Goal: Find specific page/section: Find specific page/section

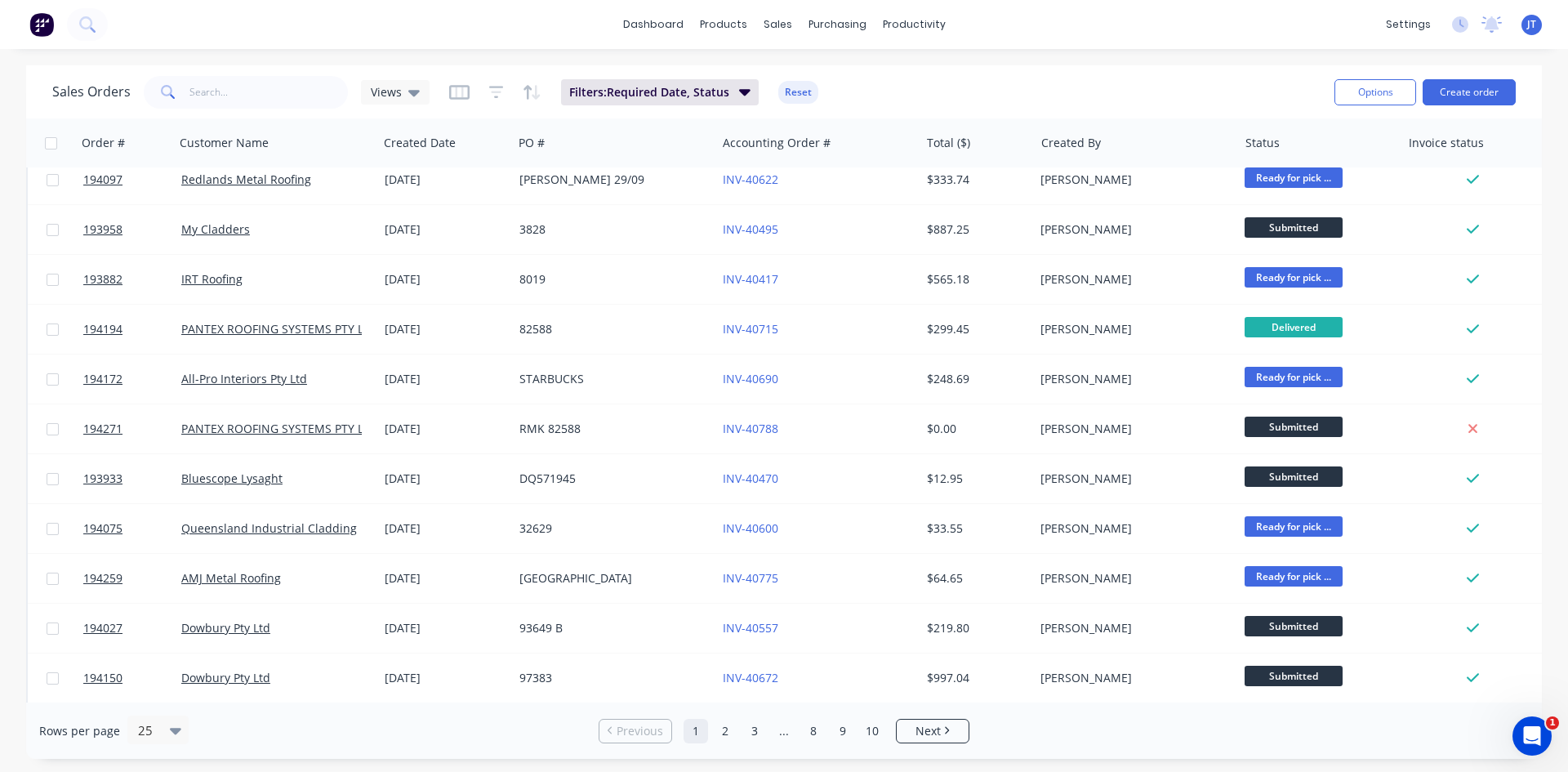
scroll to position [273, 0]
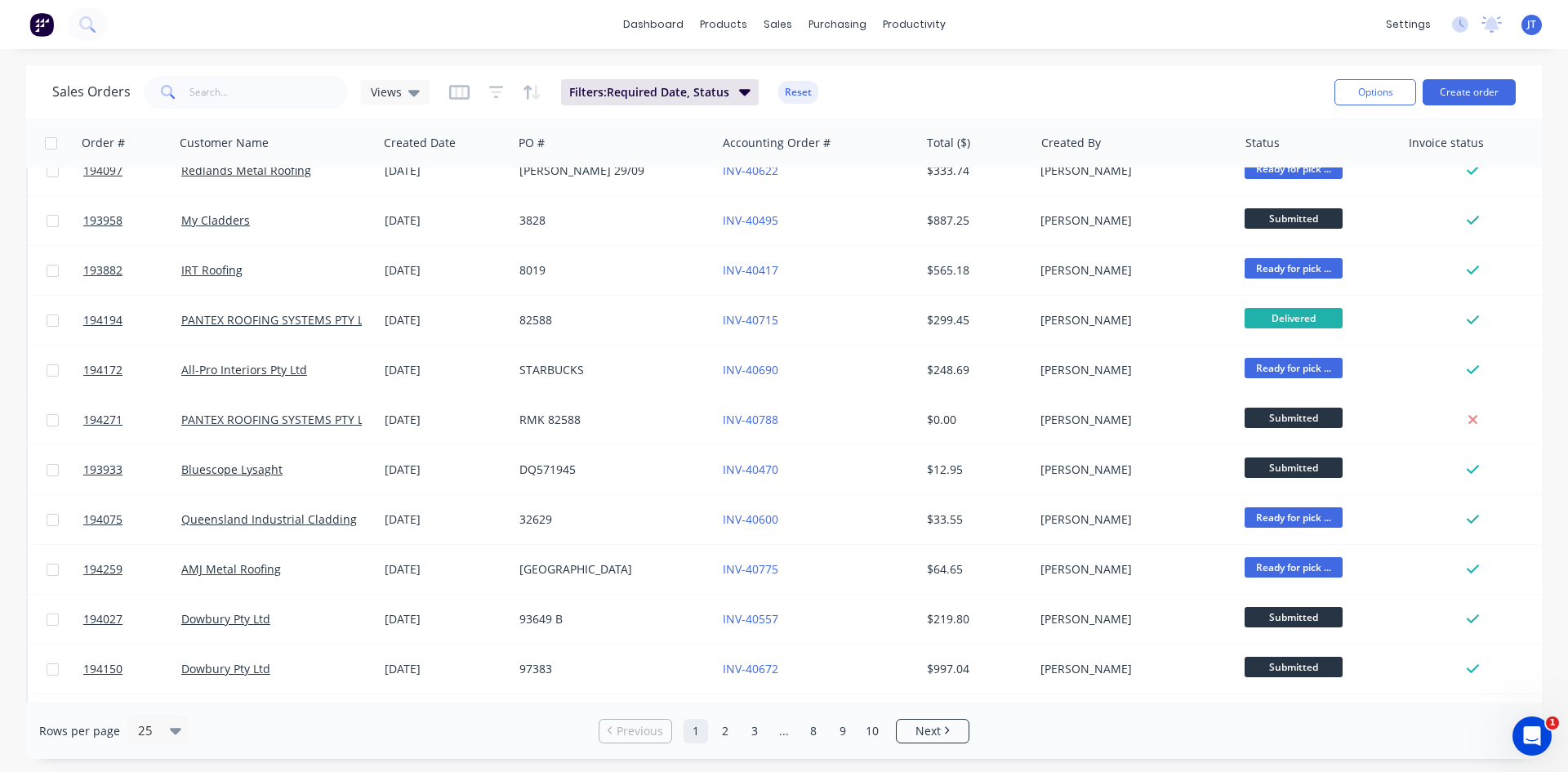
click at [36, 22] on img at bounding box center [42, 25] width 25 height 25
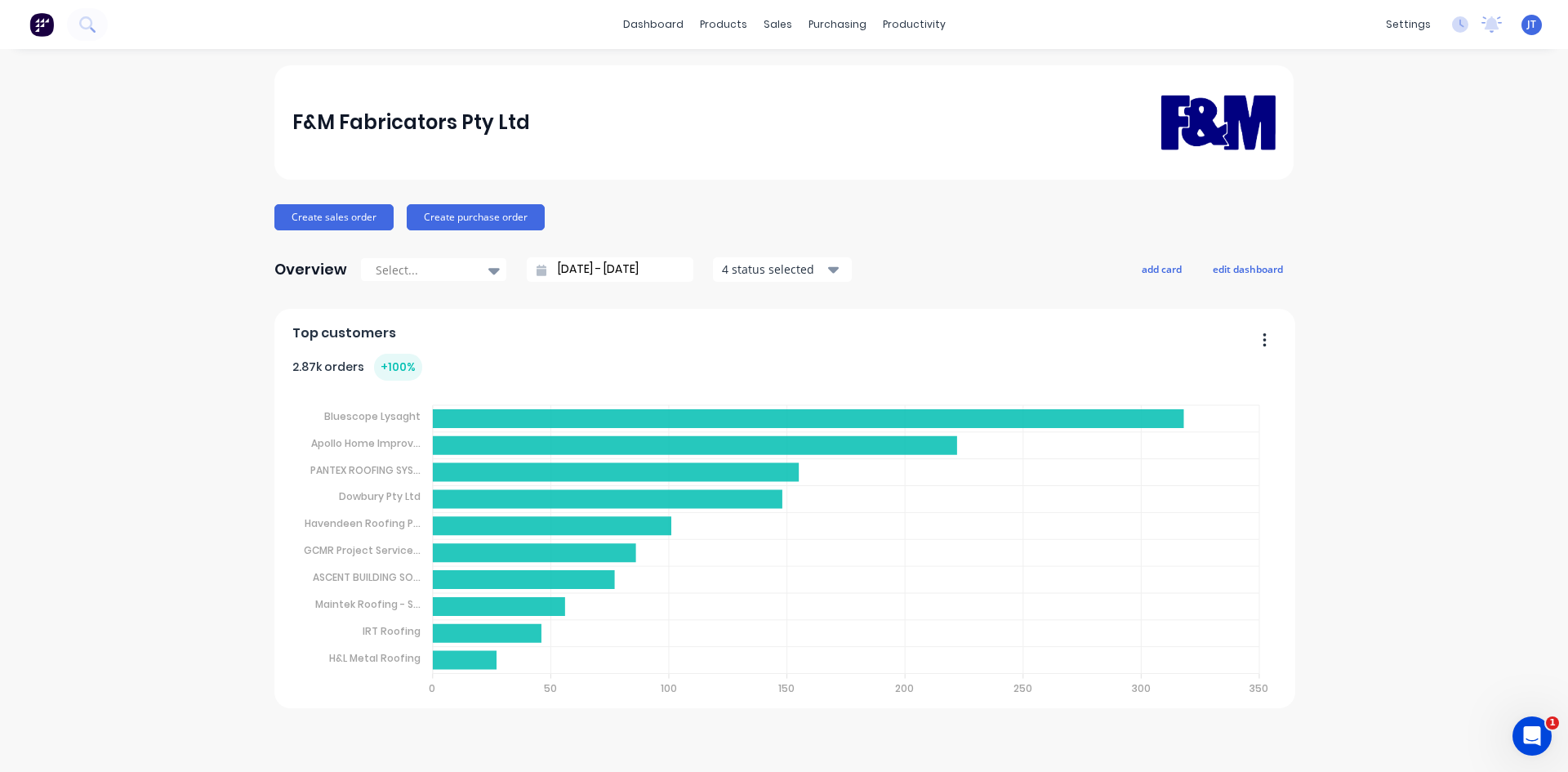
drag, startPoint x: 1473, startPoint y: 288, endPoint x: 1546, endPoint y: 289, distance: 73.0
click at [1473, 288] on div "F&M Fabricators Pty Ltd Create sales order Create purchase order Overview Selec…" at bounding box center [784, 411] width 1568 height 691
click at [74, 27] on button at bounding box center [87, 24] width 41 height 32
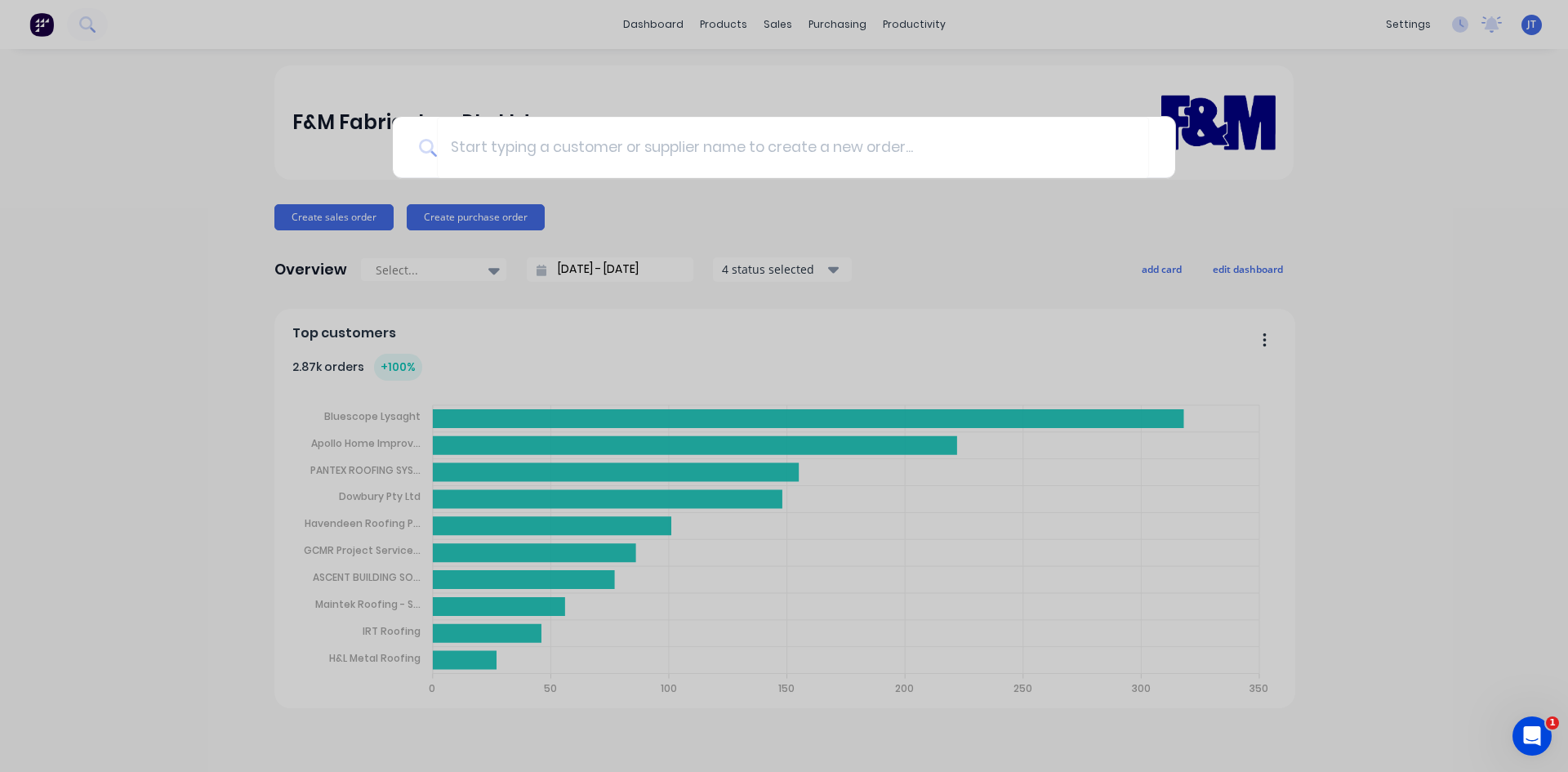
click at [746, 41] on div at bounding box center [784, 386] width 1568 height 772
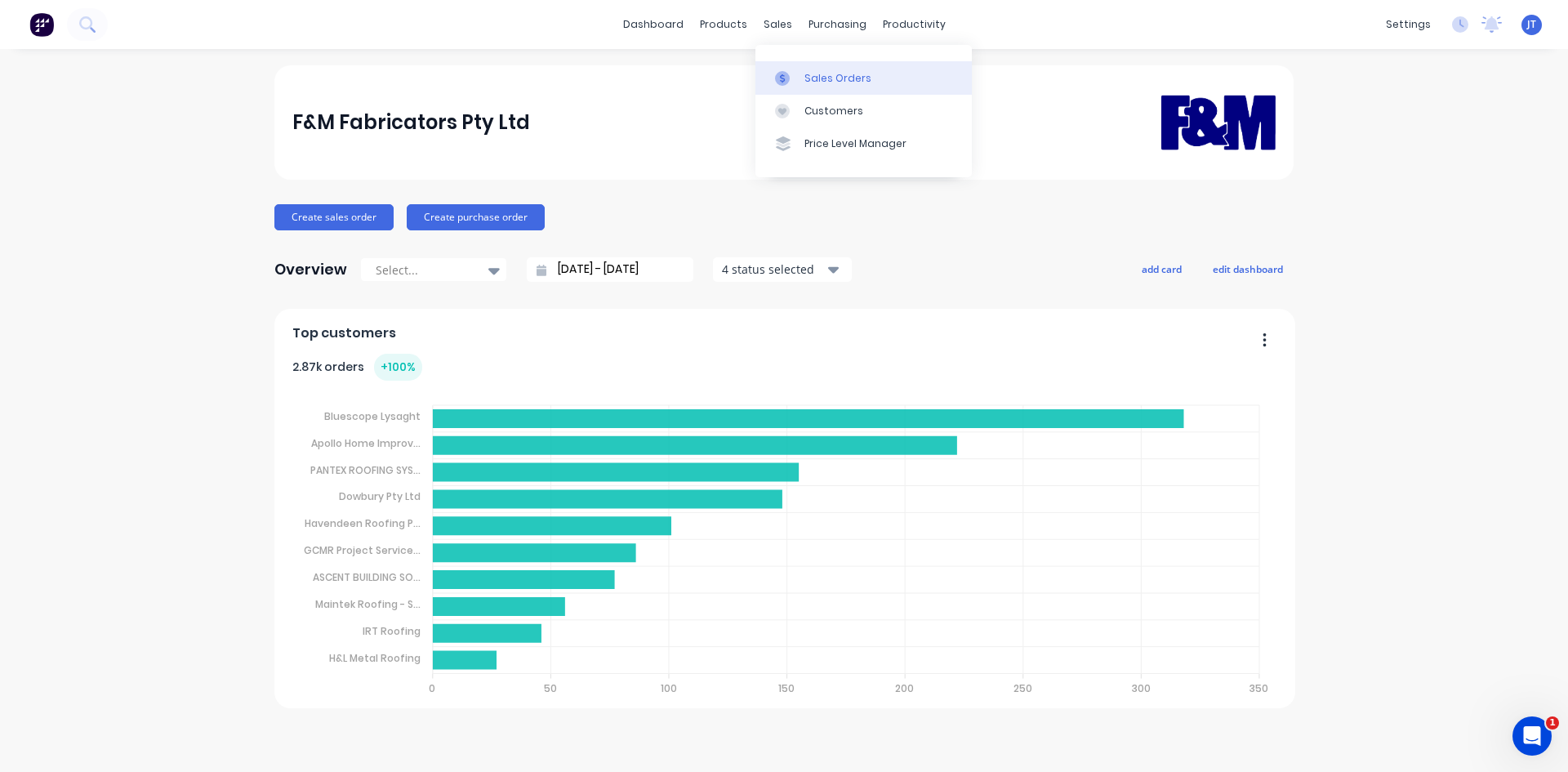
click at [807, 77] on div "Sales Orders" at bounding box center [838, 79] width 67 height 15
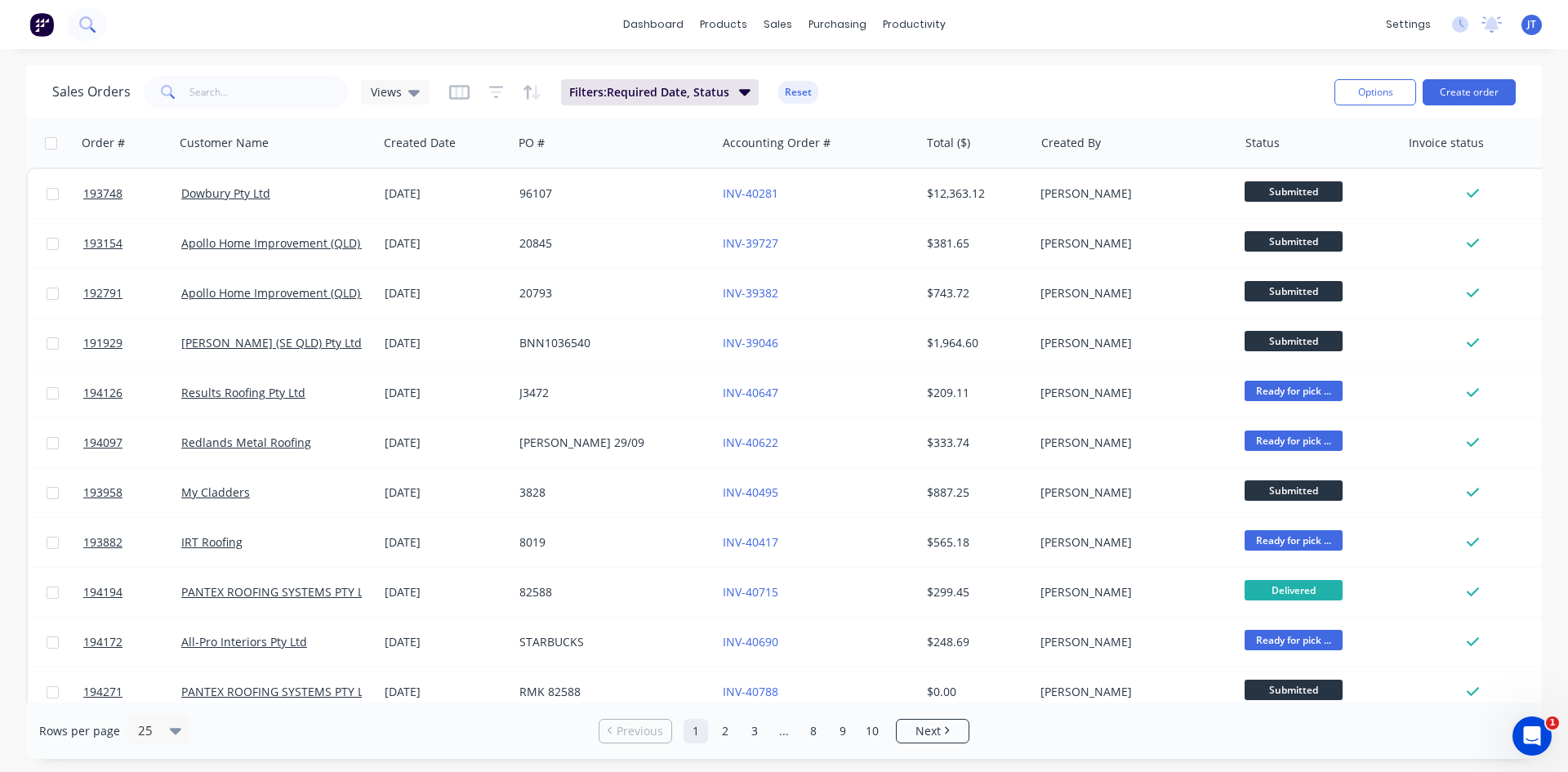
click at [92, 17] on icon at bounding box center [86, 24] width 16 height 16
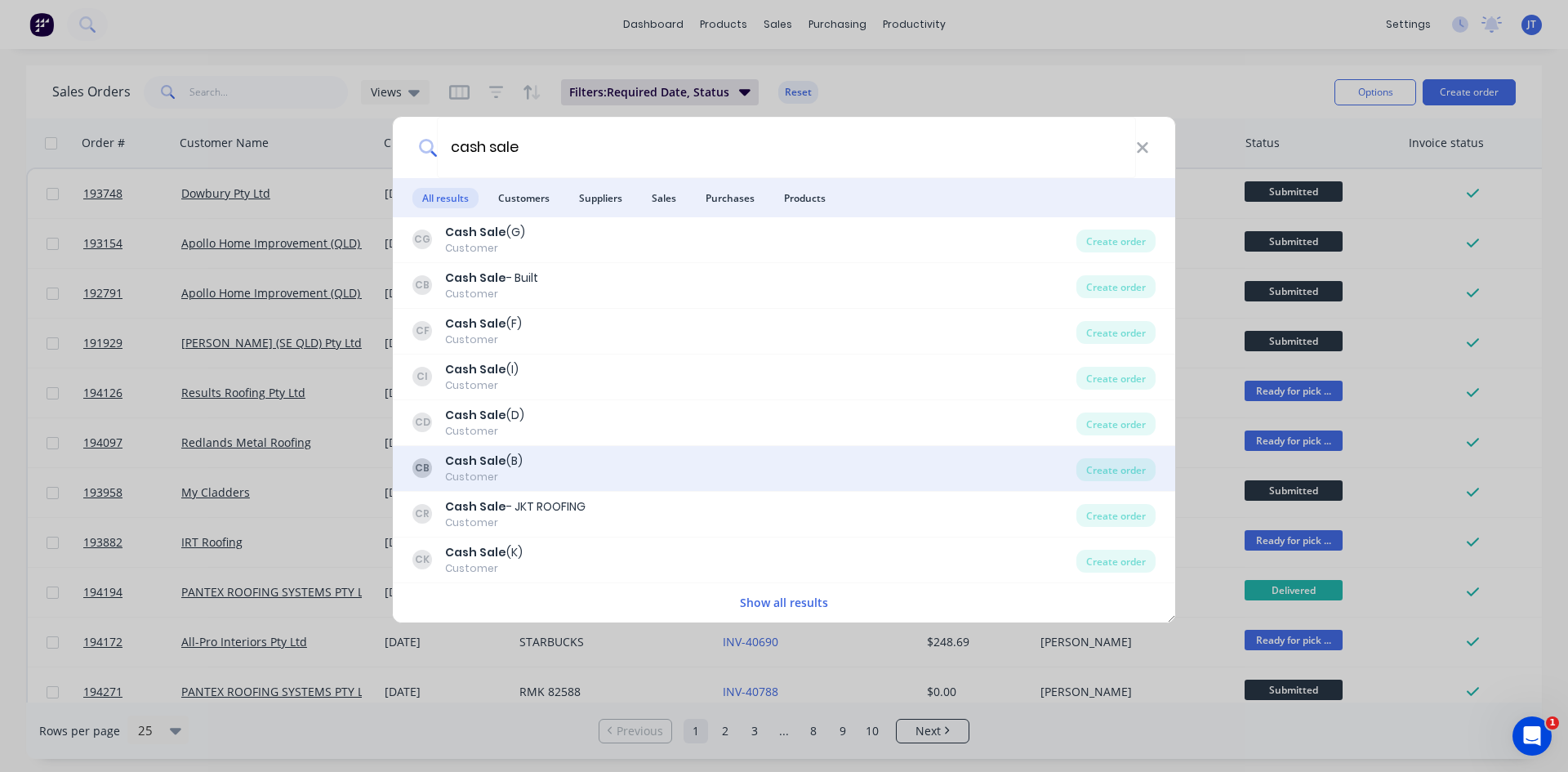
type input "cash sale"
click at [599, 456] on div "CB Cash Sale (B) Customer" at bounding box center [745, 469] width 664 height 32
